Goal: Find specific page/section: Find specific page/section

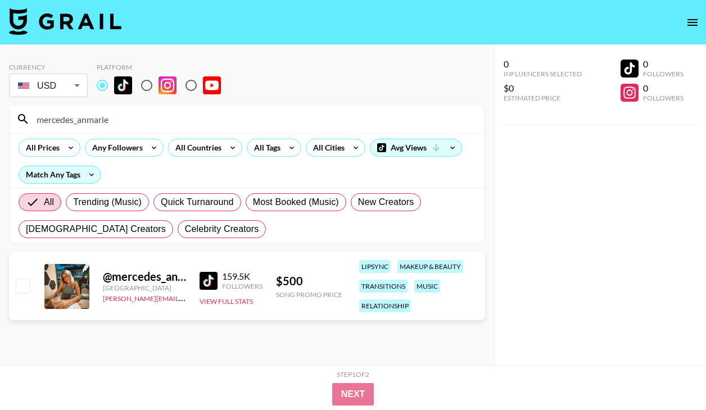
click at [78, 119] on input "mercedes_anmarie" at bounding box center [254, 119] width 448 height 18
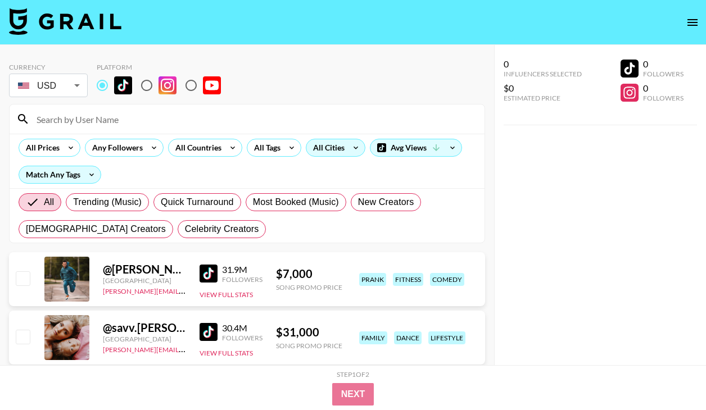
click at [328, 148] on div "All Cities" at bounding box center [326, 147] width 40 height 17
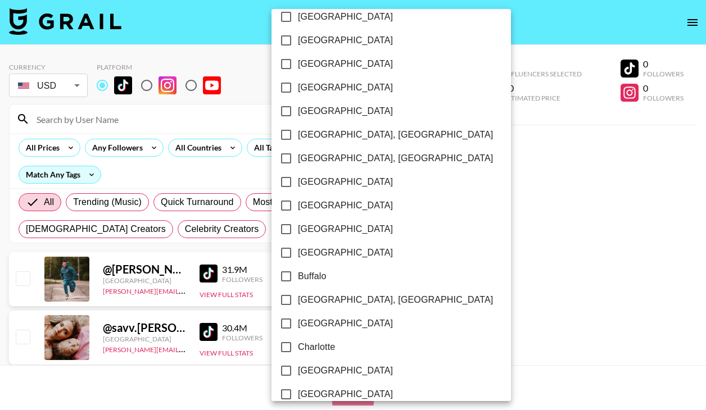
scroll to position [266, 0]
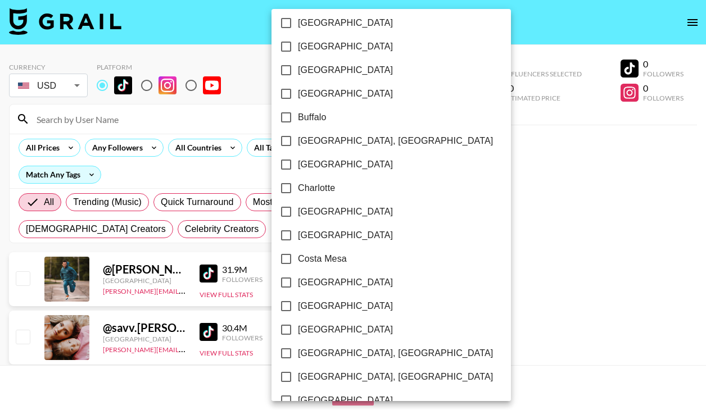
click at [319, 217] on span "[GEOGRAPHIC_DATA]" at bounding box center [345, 211] width 95 height 13
click at [298, 217] on input "[GEOGRAPHIC_DATA]" at bounding box center [286, 212] width 24 height 24
checkbox input "true"
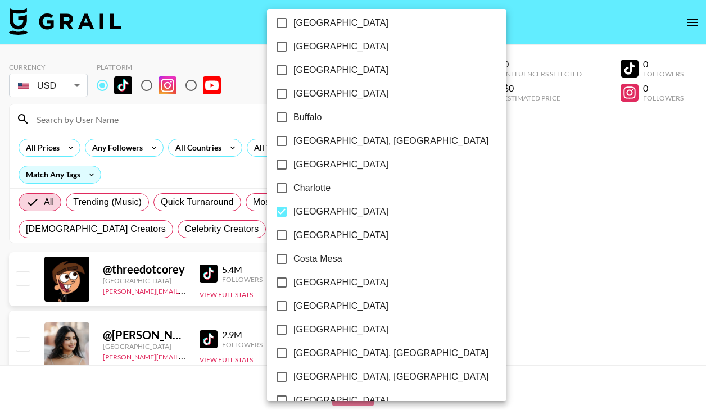
click at [431, 72] on div at bounding box center [353, 205] width 706 height 410
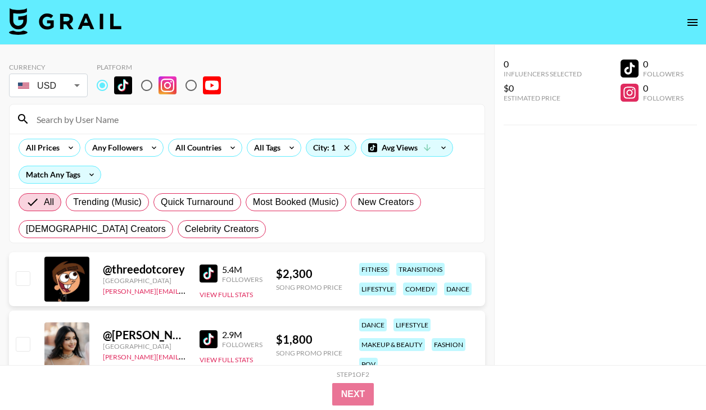
scroll to position [113, 0]
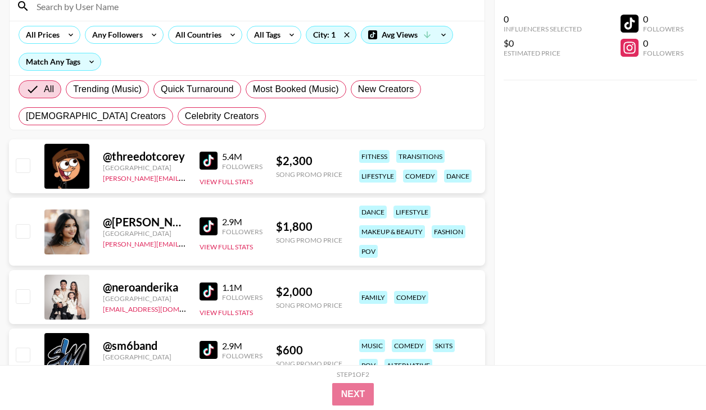
click at [208, 163] on img at bounding box center [208, 161] width 18 height 18
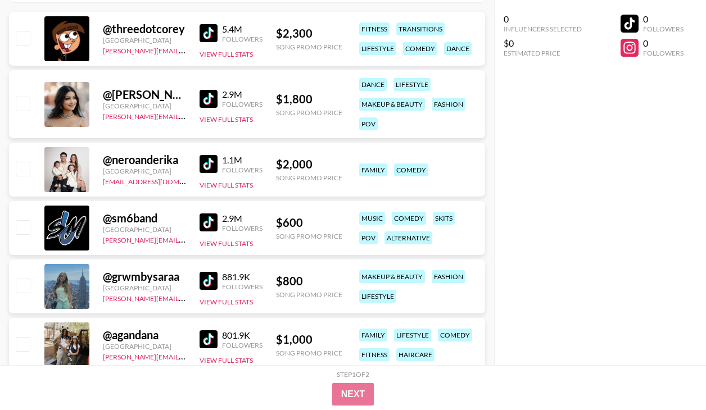
scroll to position [245, 0]
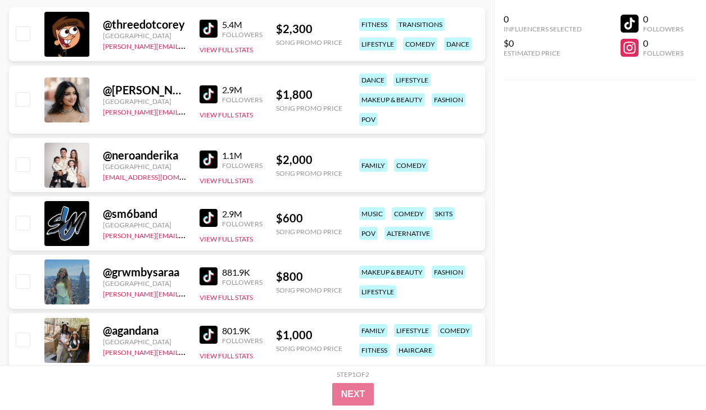
click at [209, 93] on img at bounding box center [208, 94] width 18 height 18
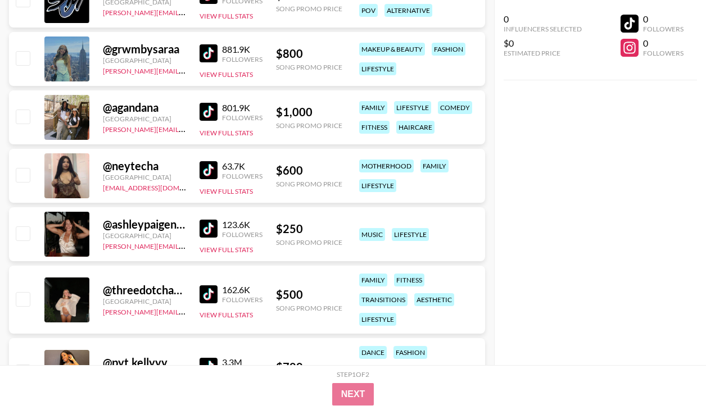
scroll to position [470, 0]
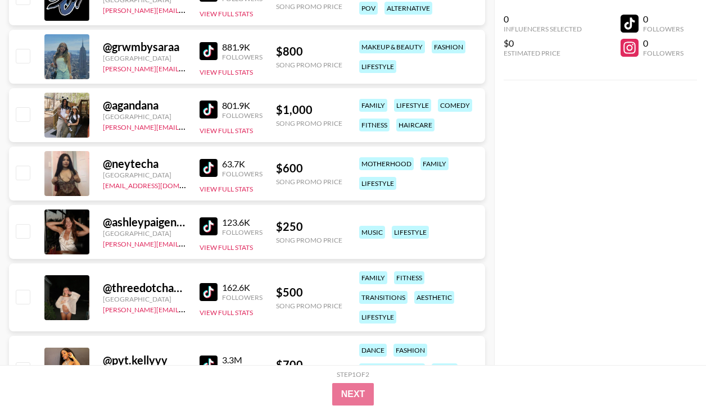
click at [199, 173] on img at bounding box center [208, 168] width 18 height 18
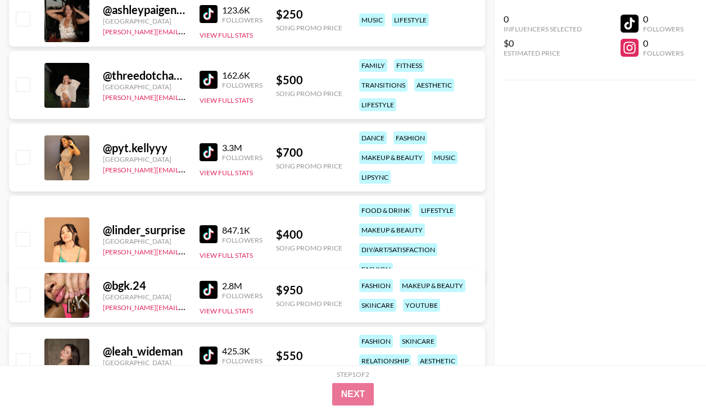
scroll to position [683, 0]
click at [209, 289] on img at bounding box center [208, 289] width 18 height 18
